Goal: Check status: Check status

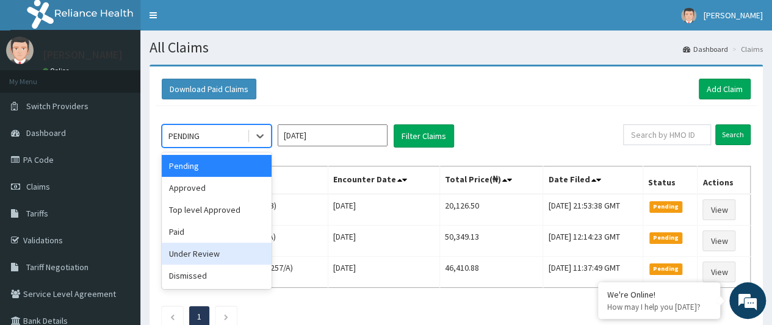
click at [223, 250] on div "Under Review" at bounding box center [217, 254] width 110 height 22
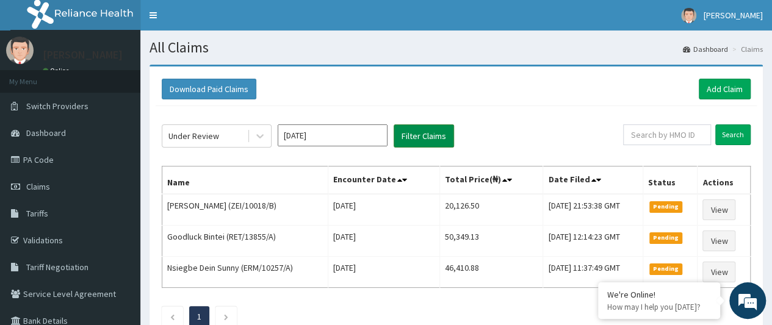
click at [433, 136] on button "Filter Claims" at bounding box center [424, 135] width 60 height 23
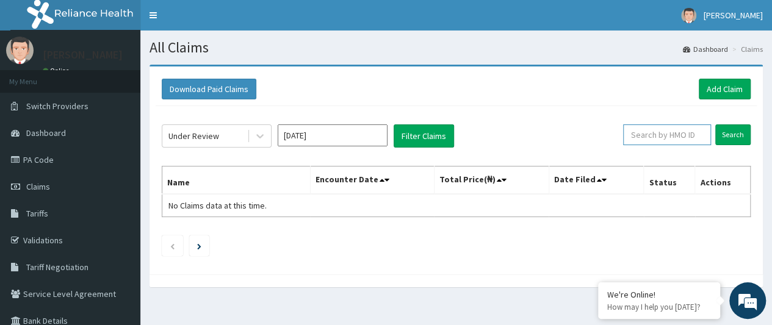
click at [657, 131] on input "text" at bounding box center [667, 134] width 88 height 21
type input "ROD"
click at [737, 136] on input "Search" at bounding box center [732, 134] width 35 height 21
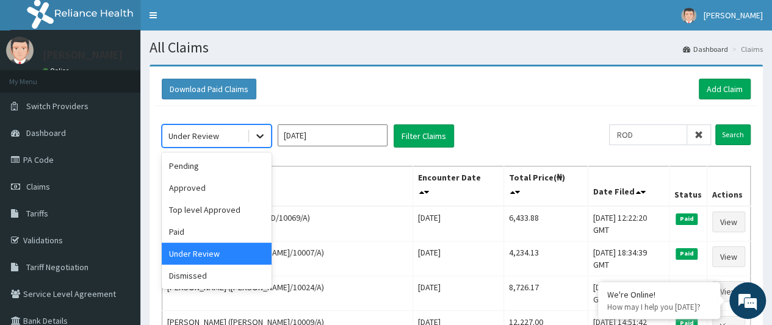
click at [259, 134] on icon at bounding box center [260, 136] width 12 height 12
click at [205, 189] on div "Approved" at bounding box center [217, 188] width 110 height 22
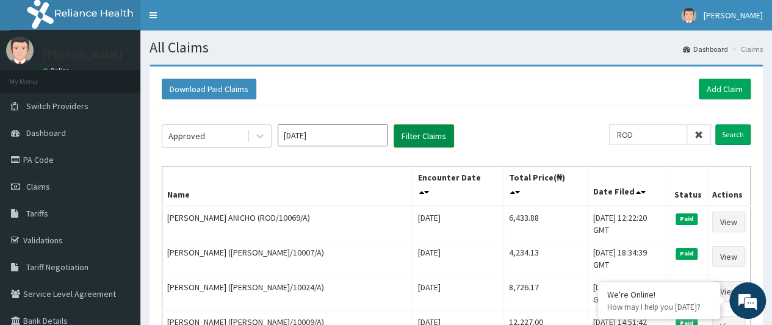
click at [423, 125] on button "Filter Claims" at bounding box center [424, 135] width 60 height 23
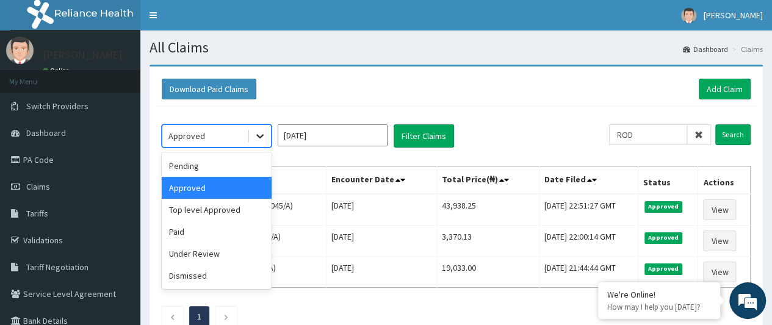
click at [261, 132] on icon at bounding box center [260, 136] width 12 height 12
click at [189, 253] on div "Under Review" at bounding box center [217, 254] width 110 height 22
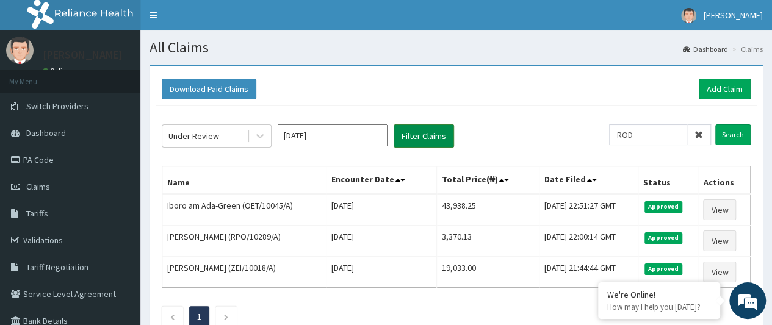
click at [434, 131] on button "Filter Claims" at bounding box center [424, 135] width 60 height 23
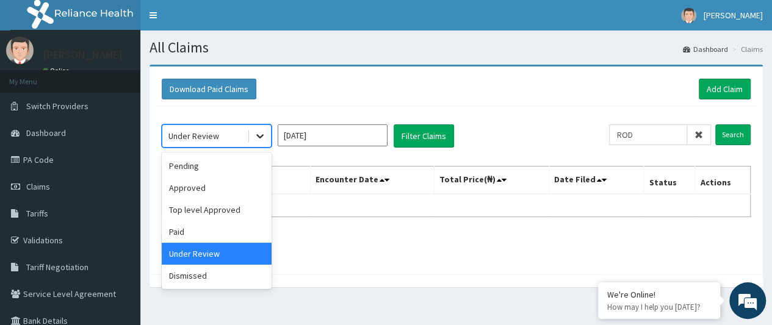
click at [262, 135] on icon at bounding box center [259, 137] width 7 height 4
click at [225, 209] on div "Top level Approved" at bounding box center [217, 210] width 110 height 22
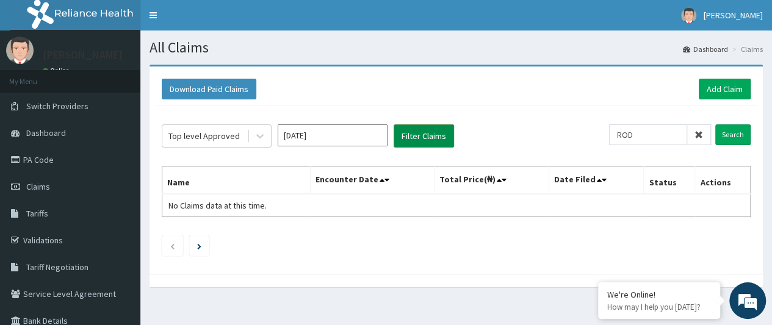
click at [423, 127] on button "Filter Claims" at bounding box center [424, 135] width 60 height 23
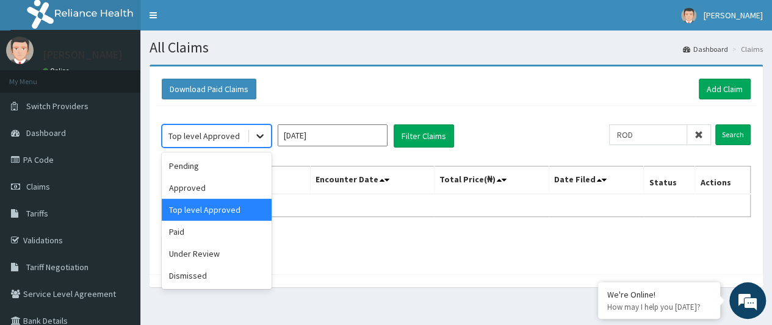
click at [254, 135] on icon at bounding box center [260, 136] width 12 height 12
click at [189, 235] on div "Paid" at bounding box center [217, 232] width 110 height 22
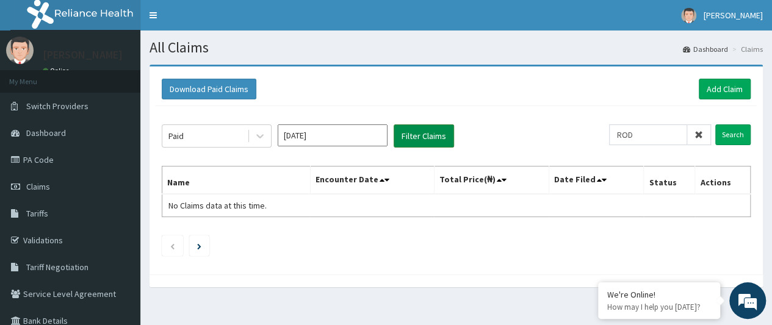
click at [419, 132] on button "Filter Claims" at bounding box center [424, 135] width 60 height 23
